Goal: Check status: Check status

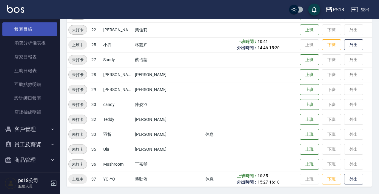
scroll to position [197, 0]
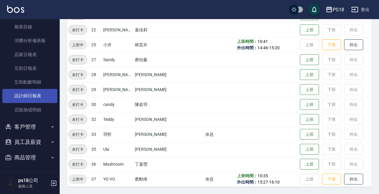
click at [24, 98] on link "設計師日報表" at bounding box center [29, 96] width 55 height 14
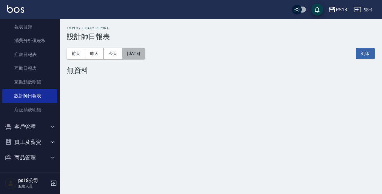
click at [144, 51] on button "[DATE]" at bounding box center [133, 53] width 23 height 11
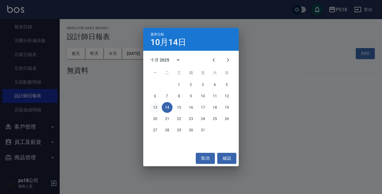
click at [156, 108] on button "13" at bounding box center [155, 107] width 11 height 11
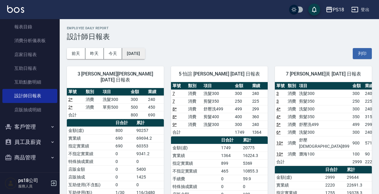
click at [145, 53] on button "[DATE]" at bounding box center [133, 53] width 23 height 11
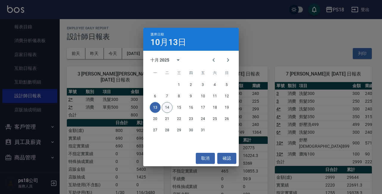
click at [168, 104] on button "14" at bounding box center [167, 107] width 11 height 11
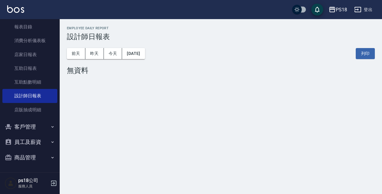
click at [150, 48] on div "[DATE] [DATE] [DATE] [DATE] 列印" at bounding box center [221, 53] width 308 height 25
click at [145, 50] on button "[DATE]" at bounding box center [133, 53] width 23 height 11
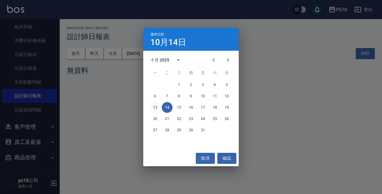
click at [151, 109] on button "13" at bounding box center [155, 107] width 11 height 11
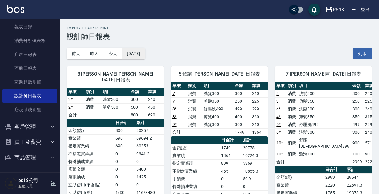
click at [143, 56] on button "[DATE]" at bounding box center [133, 53] width 23 height 11
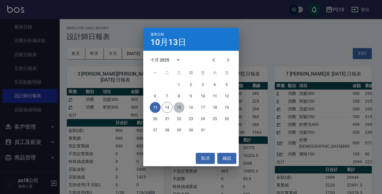
click at [178, 107] on button "15" at bounding box center [178, 107] width 11 height 11
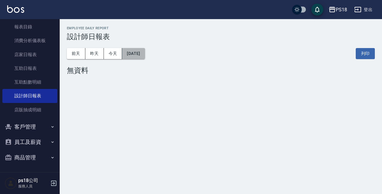
click at [145, 57] on button "[DATE]" at bounding box center [133, 53] width 23 height 11
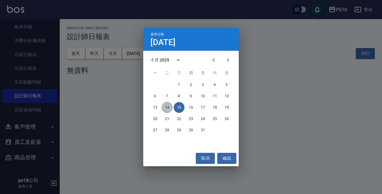
click at [168, 108] on button "14" at bounding box center [167, 107] width 11 height 11
